Goal: Information Seeking & Learning: Learn about a topic

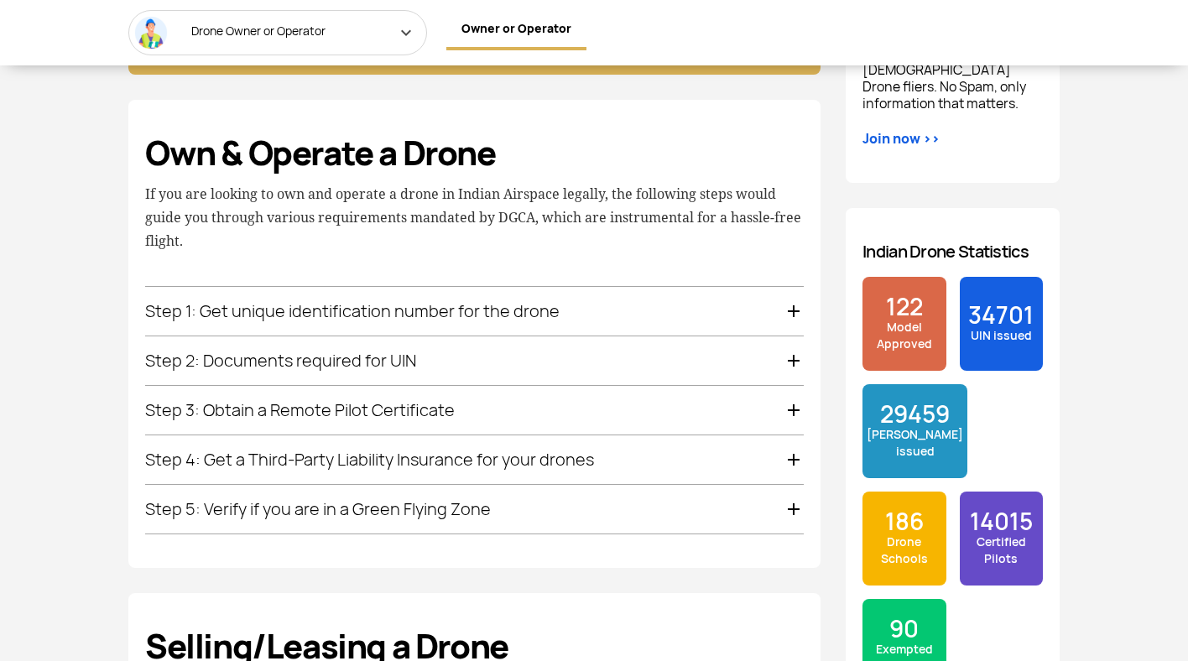
scroll to position [1142, 0]
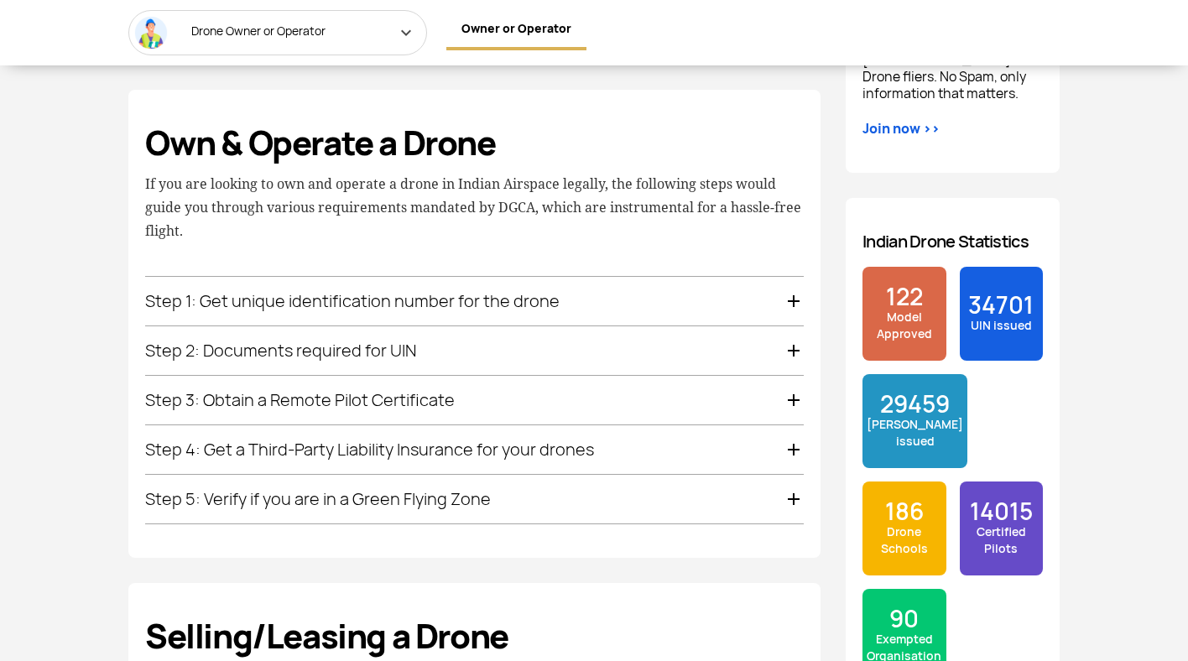
click at [907, 289] on span "122" at bounding box center [903, 296] width 75 height 23
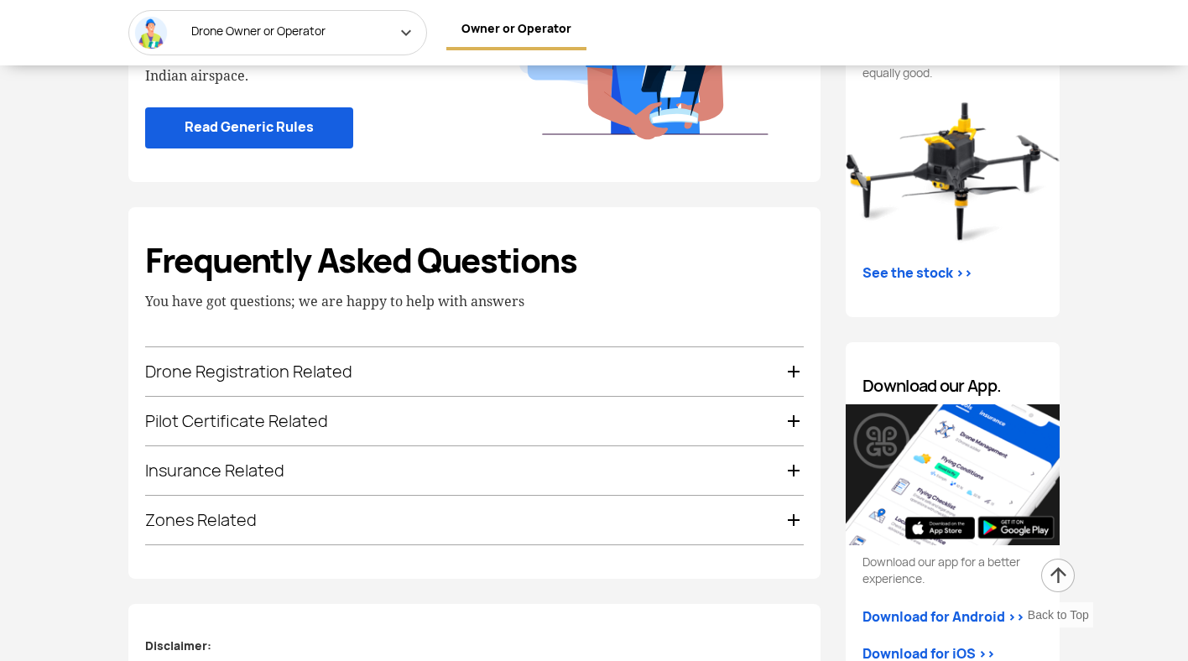
scroll to position [2145, 0]
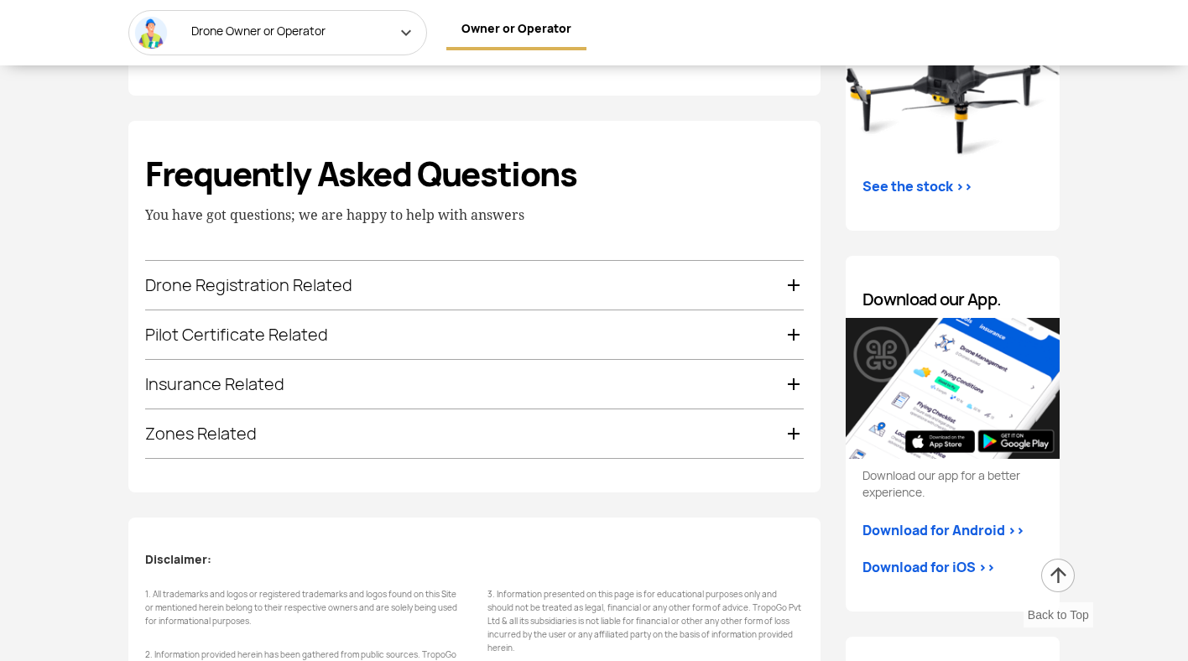
click at [716, 299] on div "Drone Registration Related" at bounding box center [474, 285] width 658 height 49
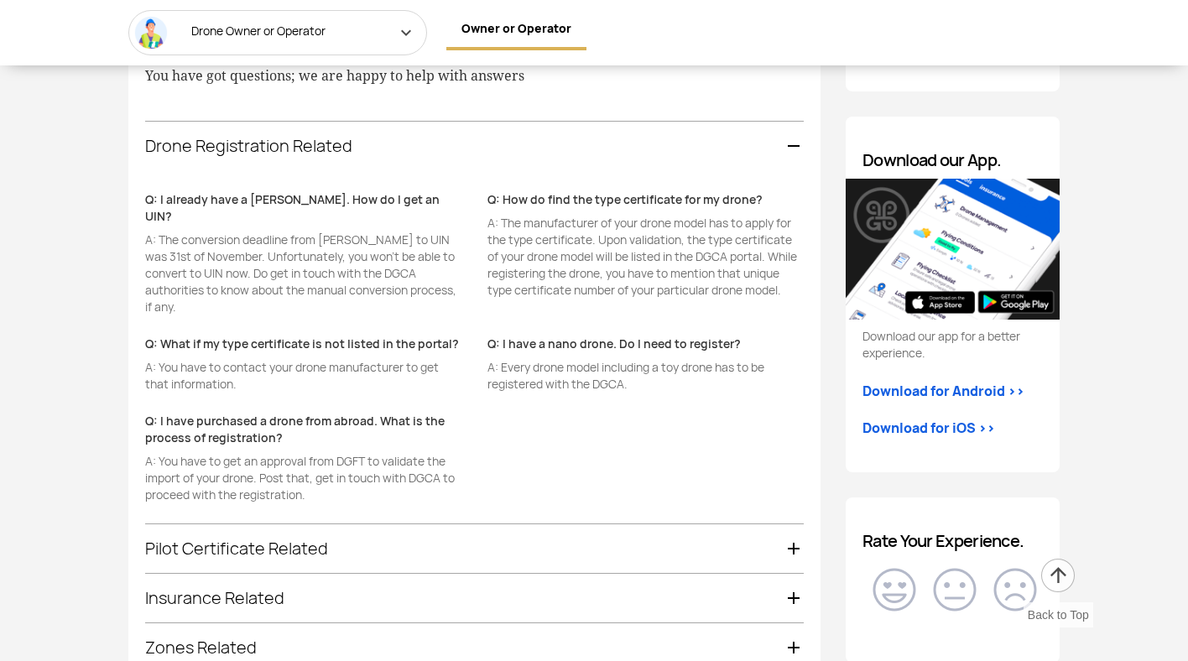
scroll to position [2322, 0]
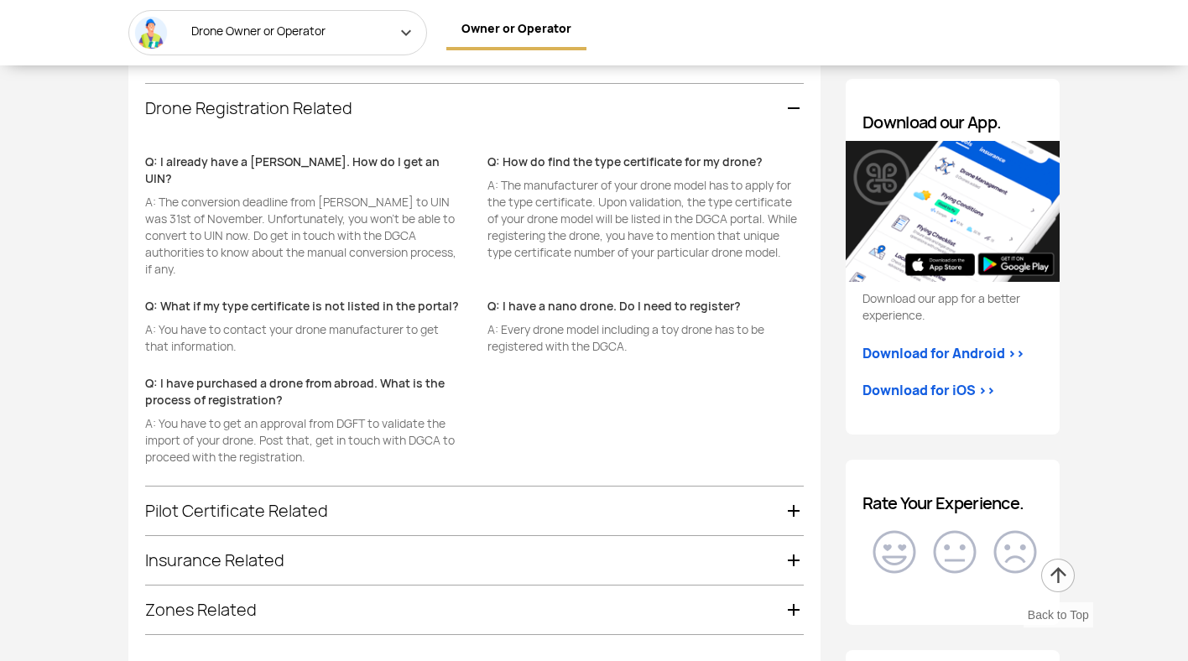
click at [653, 511] on div "Pilot Certificate Related" at bounding box center [474, 511] width 658 height 49
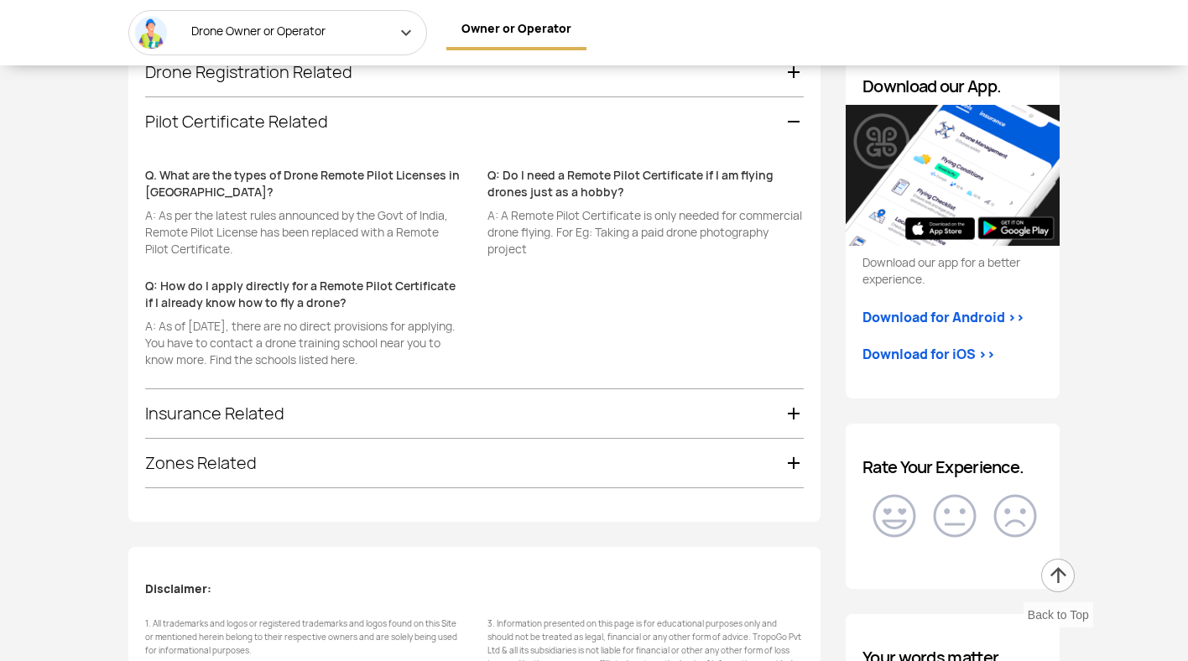
scroll to position [2371, 0]
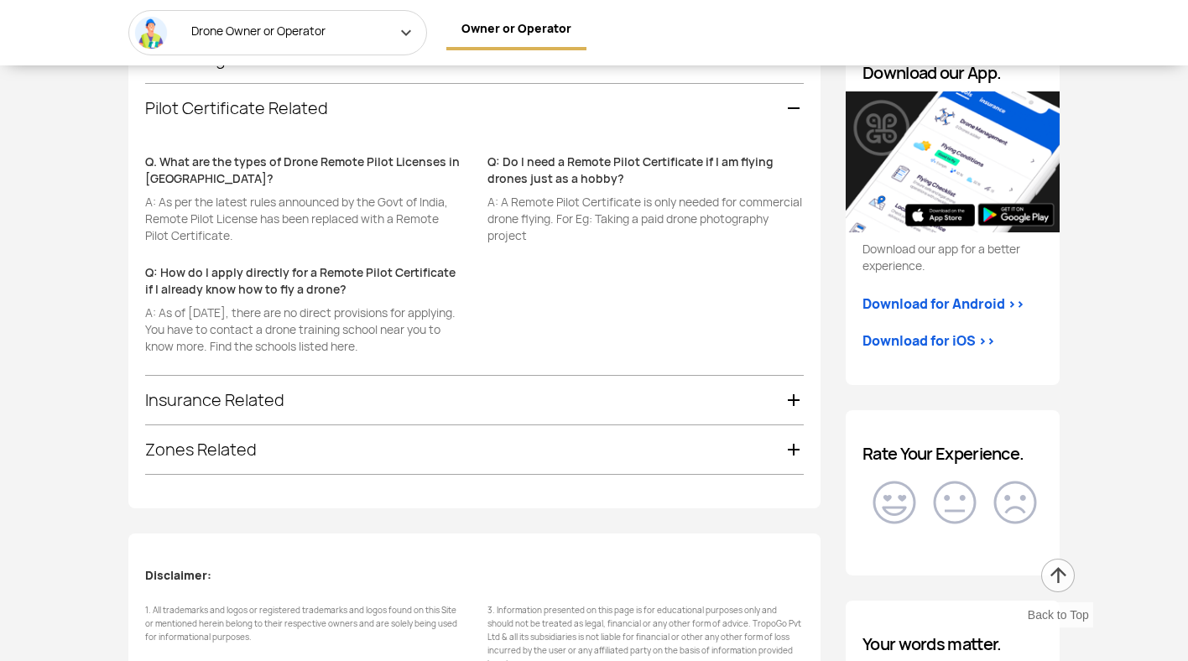
click at [683, 492] on div "Frequently Asked Questions You have got questions; we are happy to help with an…" at bounding box center [474, 201] width 692 height 614
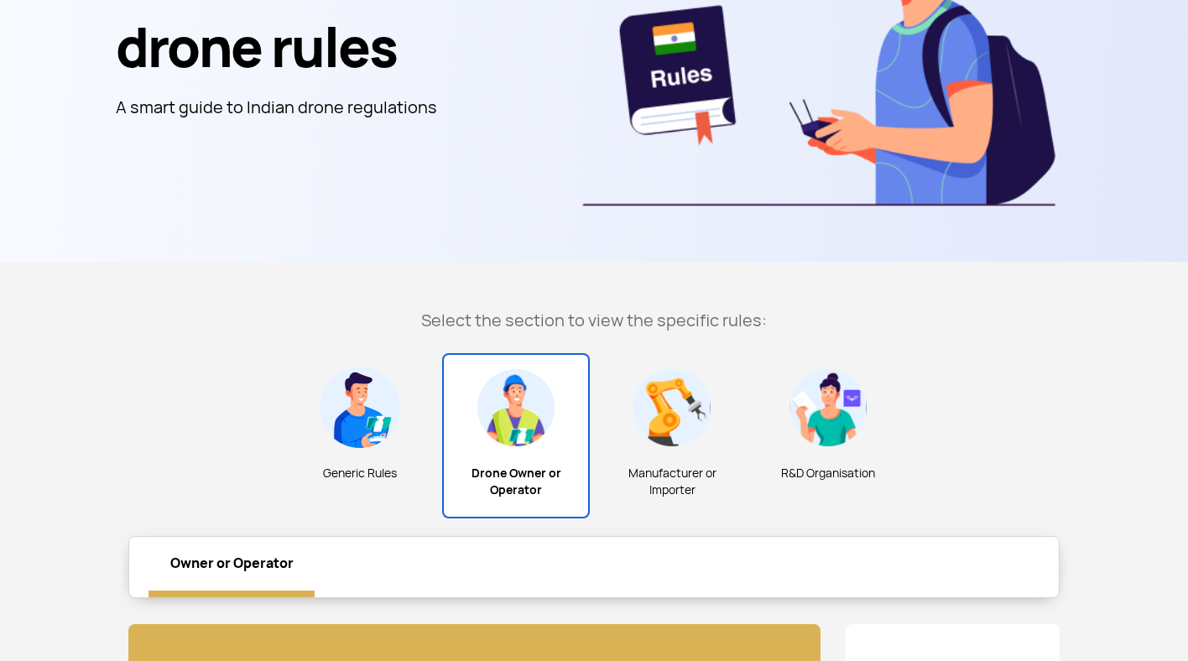
scroll to position [0, 0]
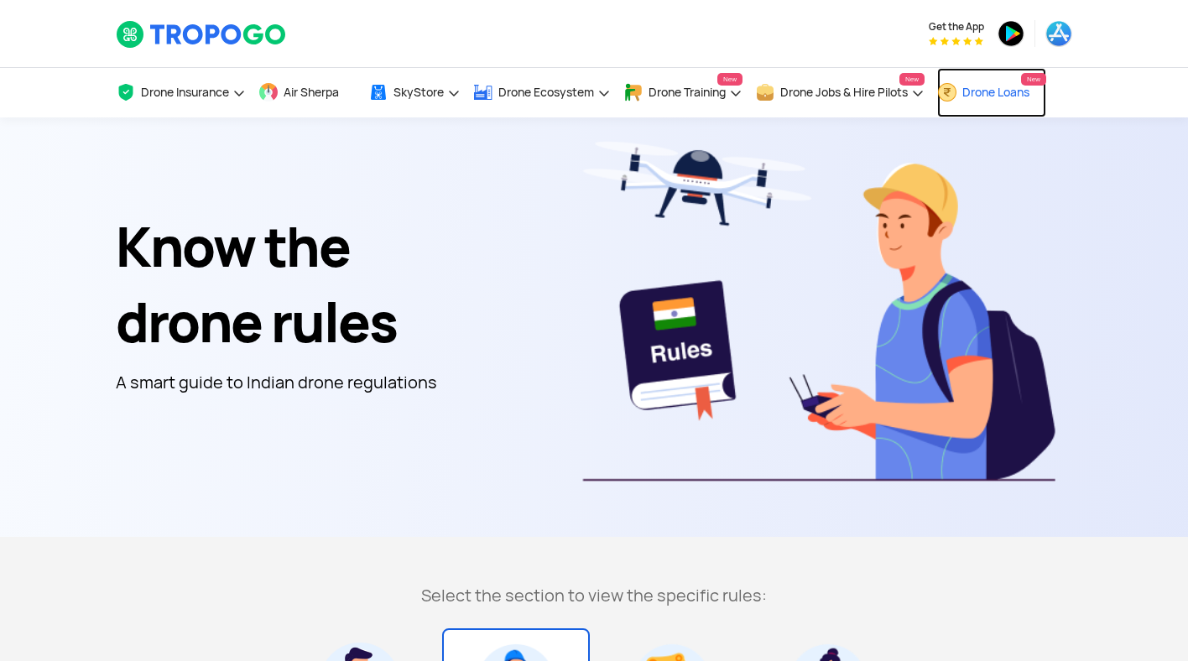
click at [1007, 88] on span "Drone Loans" at bounding box center [995, 92] width 67 height 13
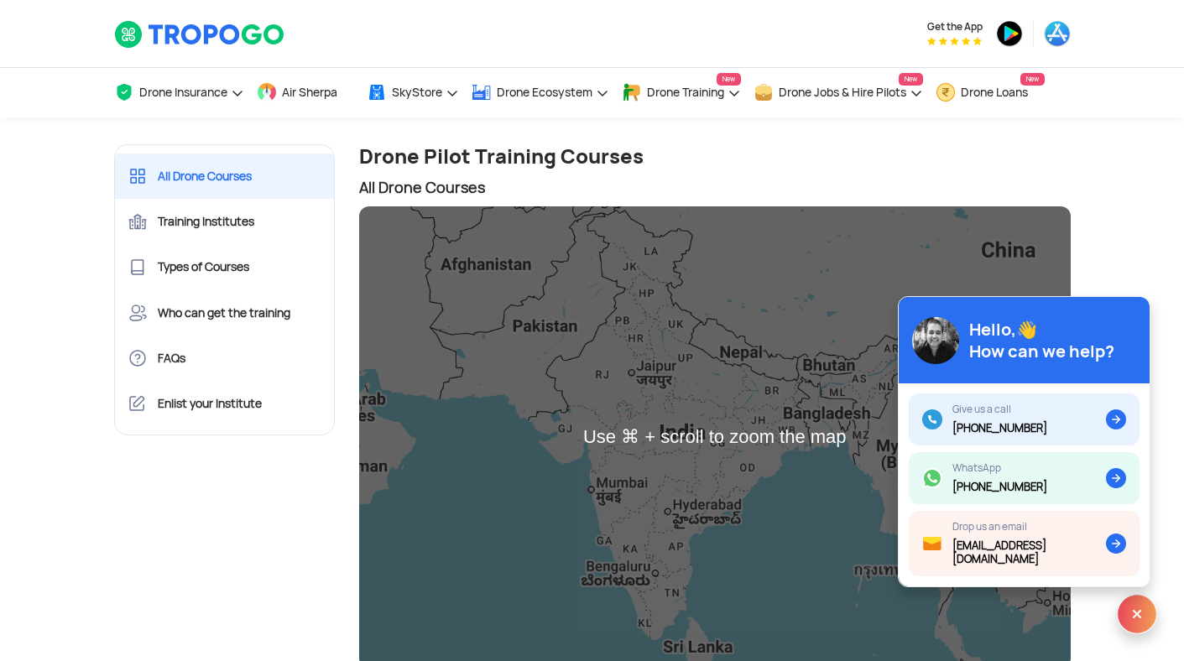
scroll to position [54, 0]
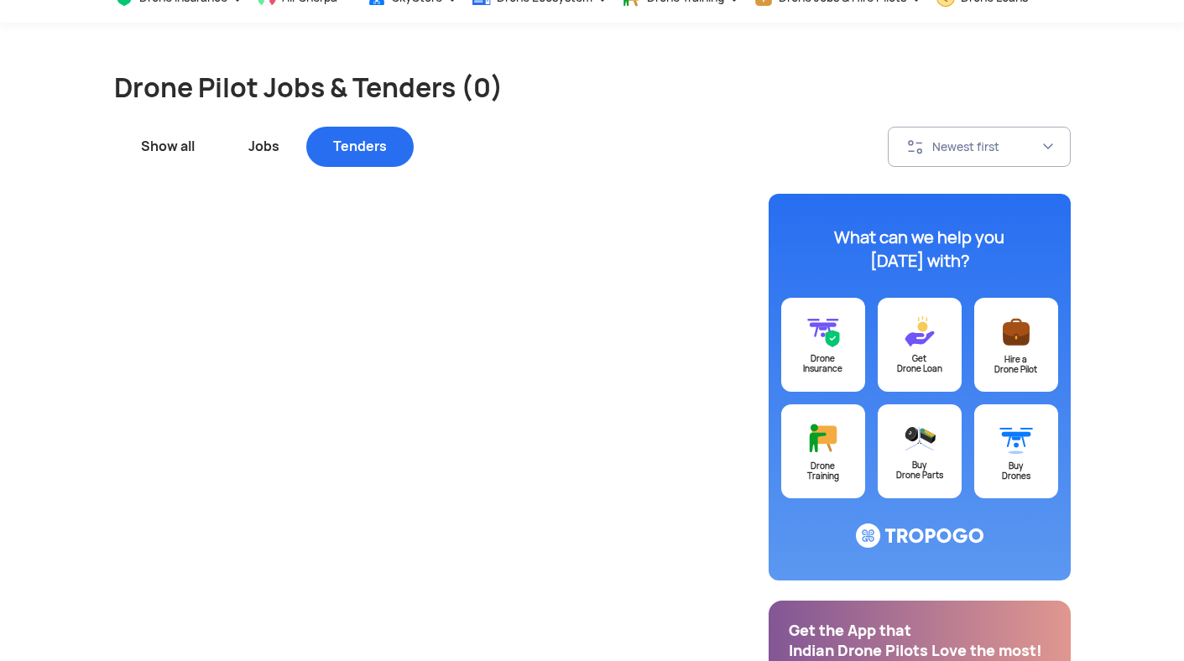
scroll to position [130, 0]
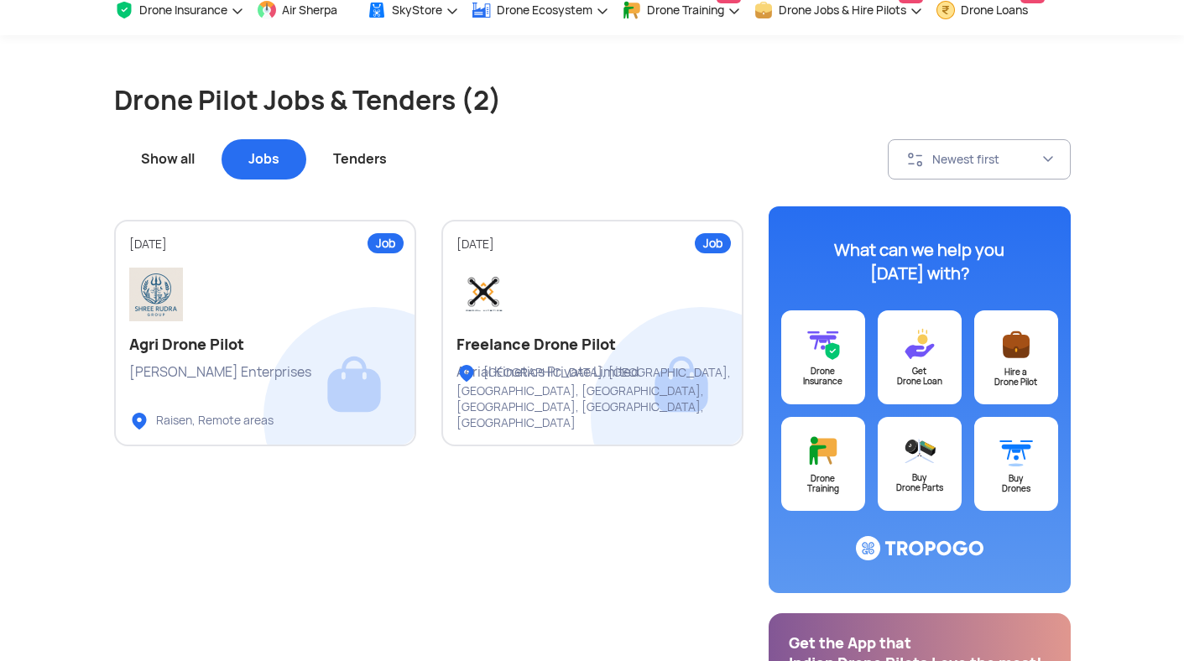
scroll to position [76, 0]
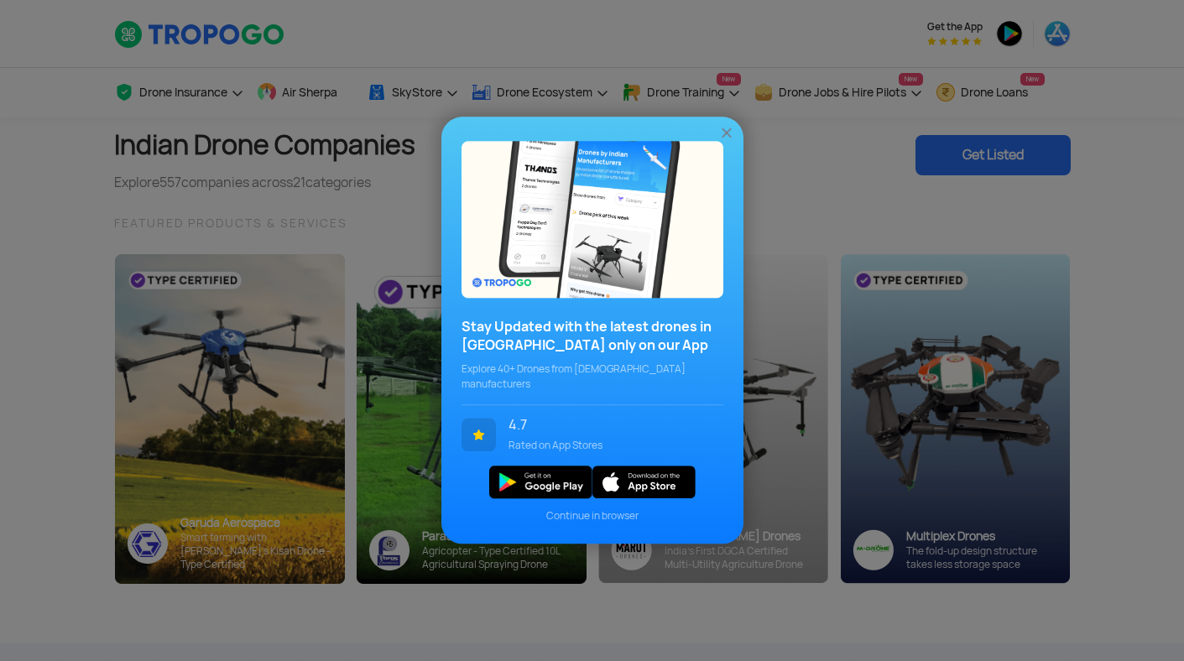
click at [726, 139] on img at bounding box center [726, 133] width 17 height 17
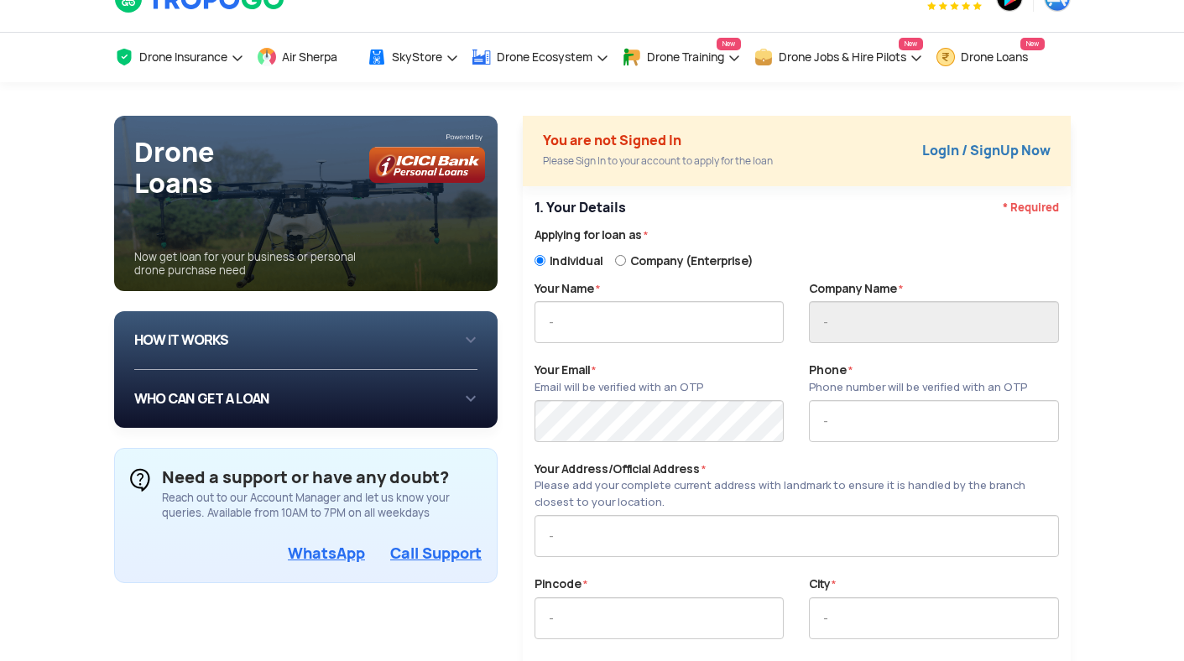
scroll to position [39, 0]
